Goal: Information Seeking & Learning: Find specific fact

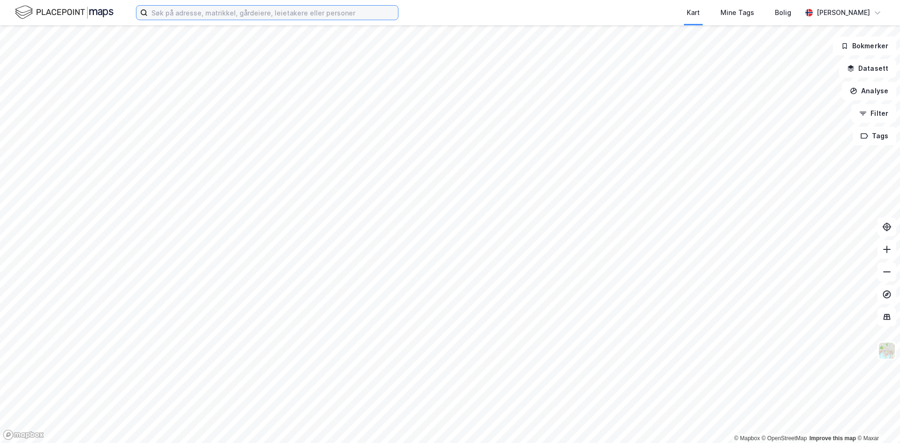
click at [334, 14] on input at bounding box center [273, 13] width 250 height 14
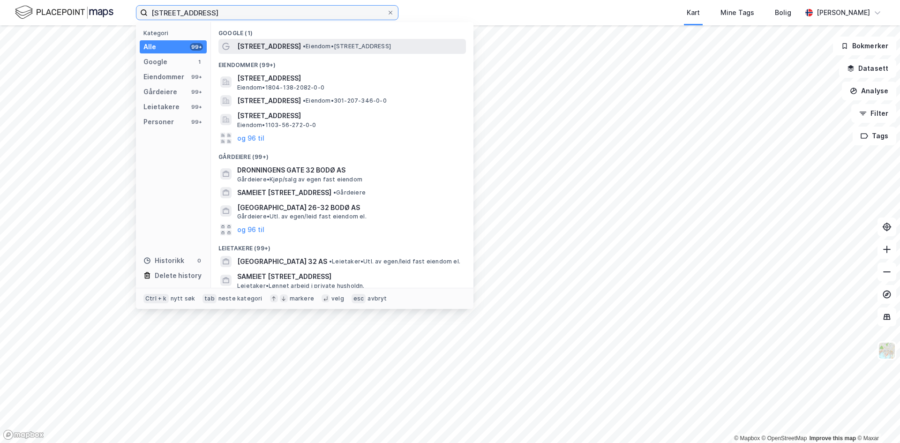
type input "[STREET_ADDRESS]"
click at [285, 45] on span "[STREET_ADDRESS]" at bounding box center [269, 46] width 64 height 11
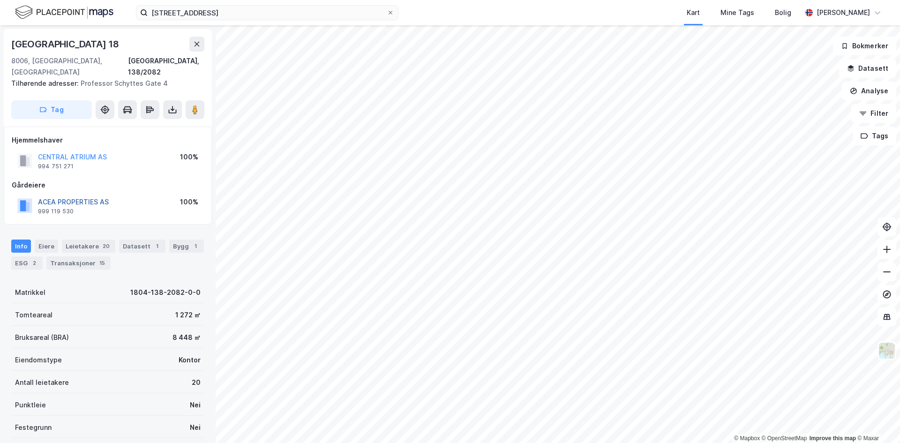
click at [0, 0] on button "ACEA PROPERTIES AS" at bounding box center [0, 0] width 0 height 0
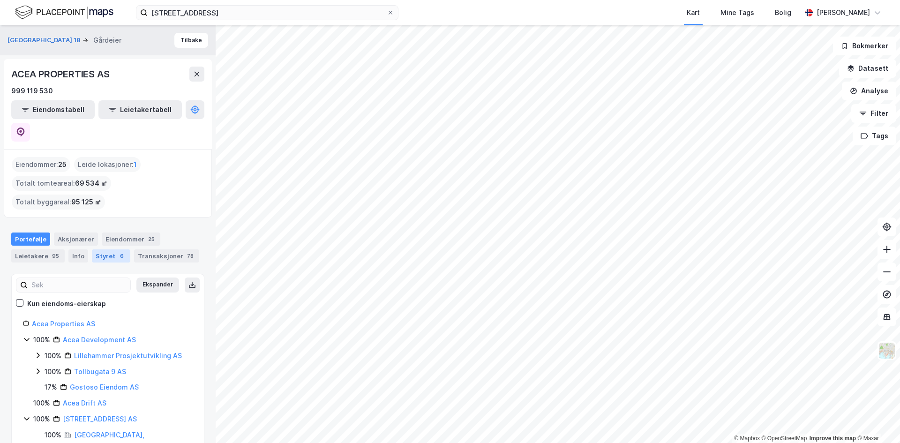
click at [109, 249] on div "Styret 6" at bounding box center [111, 255] width 38 height 13
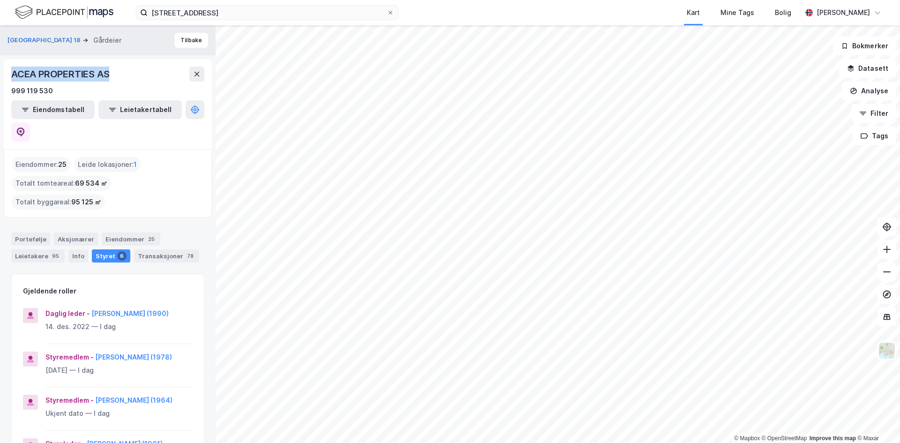
drag, startPoint x: 113, startPoint y: 71, endPoint x: 10, endPoint y: 71, distance: 103.6
click at [10, 71] on div "ACEA PROPERTIES AS 999 119 530 Eiendomstabell Leietakertabell" at bounding box center [108, 104] width 208 height 90
copy div "ACEA PROPERTIES AS"
click at [0, 0] on button "[PERSON_NAME] (1990)" at bounding box center [0, 0] width 0 height 0
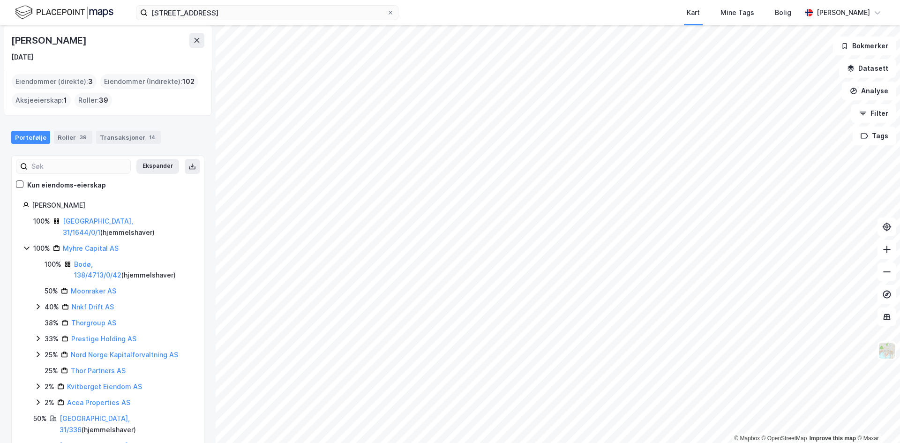
scroll to position [47, 0]
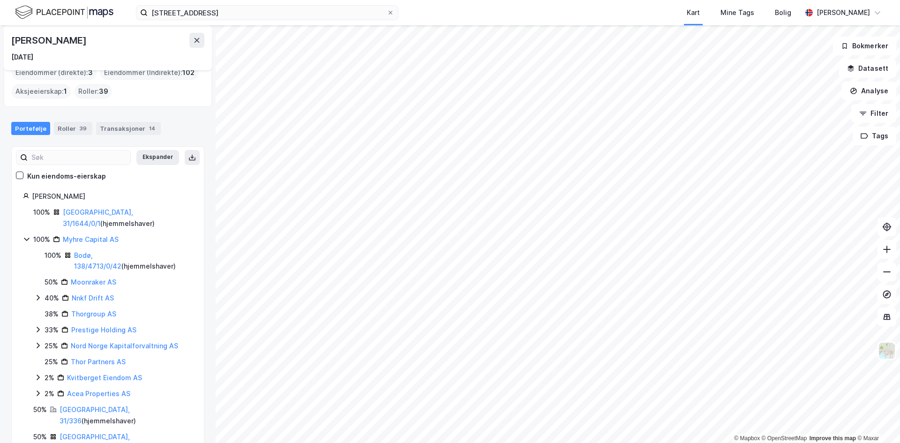
drag, startPoint x: 91, startPoint y: 198, endPoint x: 29, endPoint y: 200, distance: 62.4
click at [29, 200] on div "[PERSON_NAME]" at bounding box center [108, 196] width 170 height 11
drag, startPoint x: 89, startPoint y: 38, endPoint x: 10, endPoint y: 45, distance: 78.6
click at [10, 45] on div "[PERSON_NAME] [DATE]" at bounding box center [108, 47] width 208 height 45
copy div "[PERSON_NAME]"
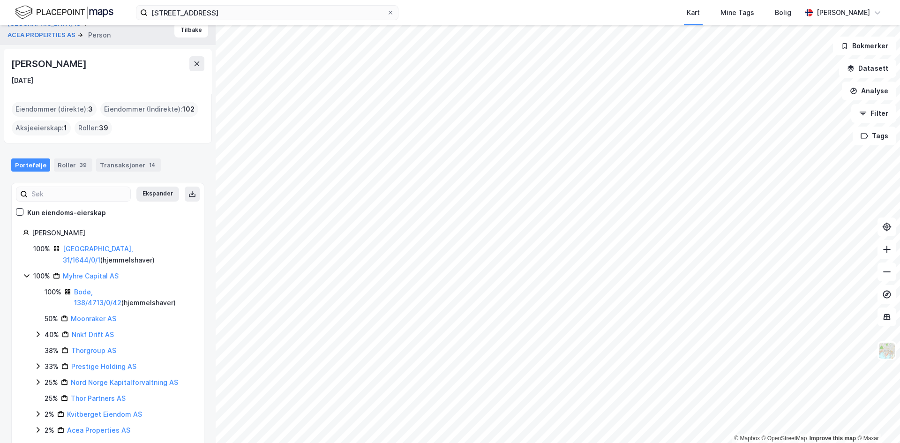
scroll to position [8, 0]
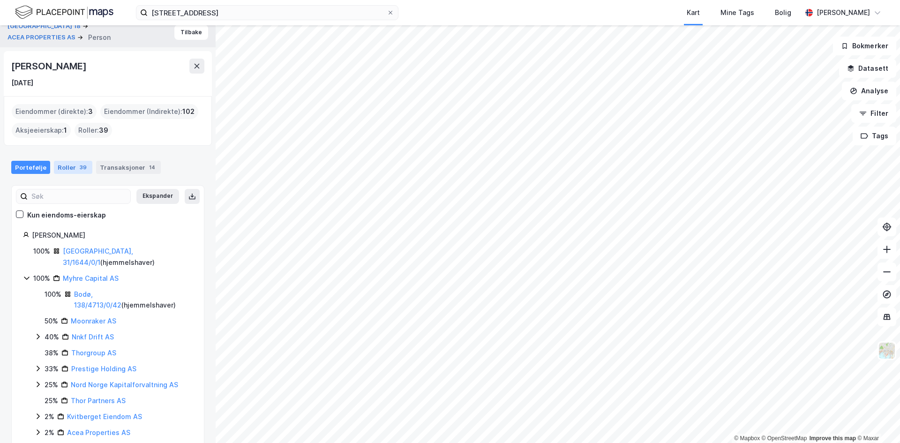
click at [69, 165] on div "Roller 39" at bounding box center [73, 167] width 38 height 13
